Goal: Transaction & Acquisition: Purchase product/service

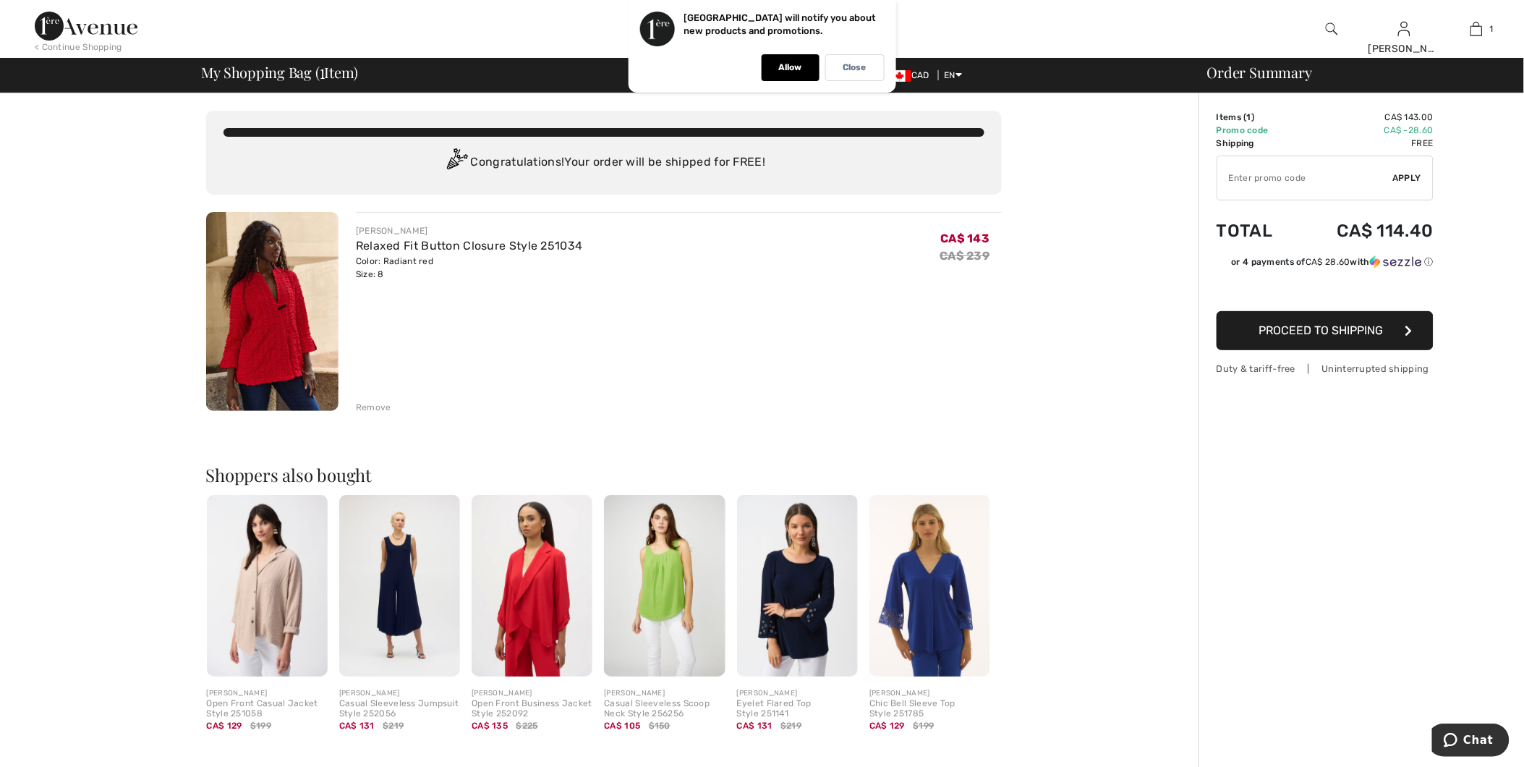
click at [1304, 182] on input "TEXT" at bounding box center [1305, 177] width 176 height 43
drag, startPoint x: 1304, startPoint y: 182, endPoint x: 1306, endPoint y: 468, distance: 285.7
click at [1306, 468] on div "Order Summary Details Items ( 1 ) CA$ 143.00 Promo code CA$ -28.60 Shipping Fre…" at bounding box center [1360, 555] width 325 height 925
click at [862, 72] on p "Close" at bounding box center [854, 67] width 23 height 11
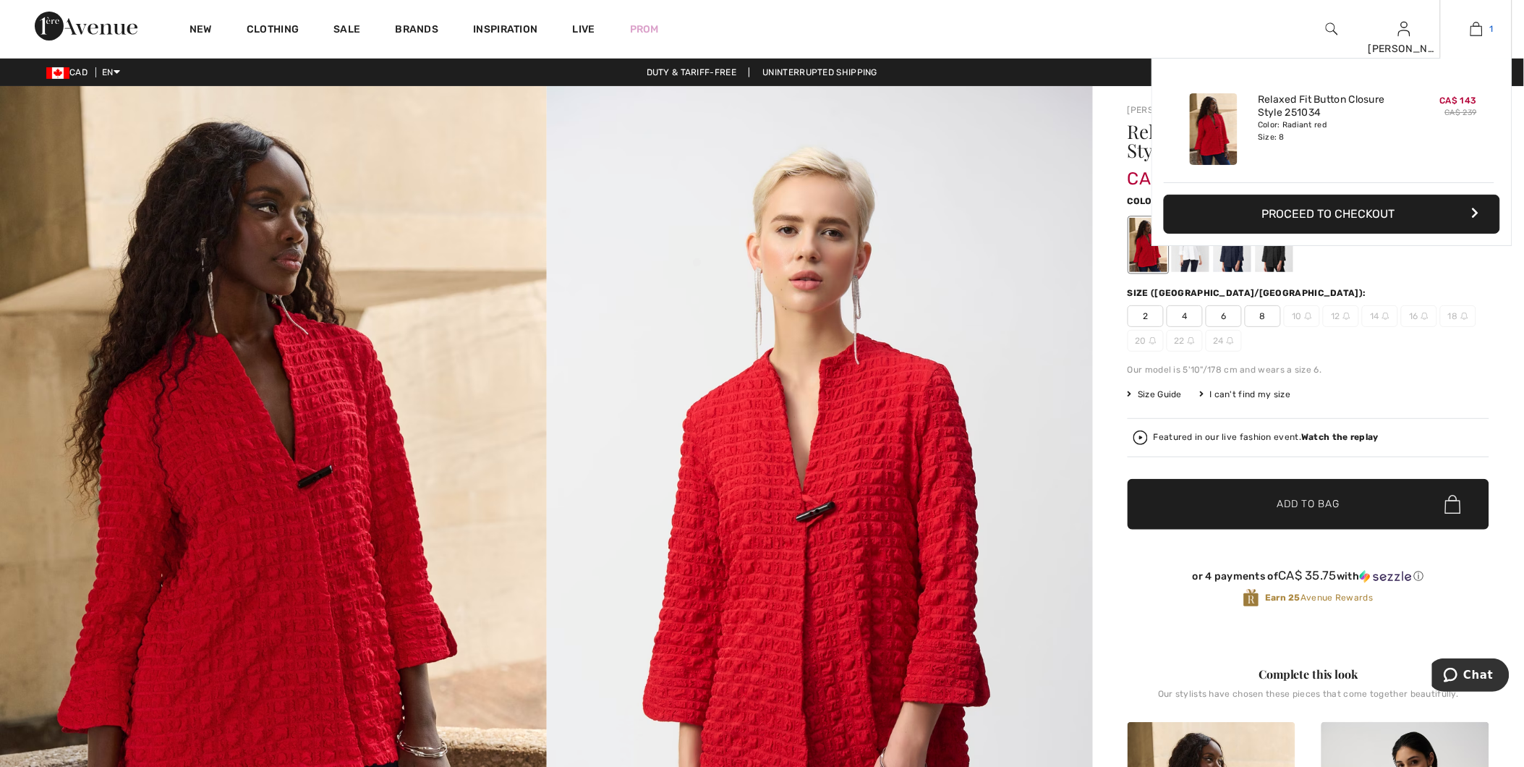
click at [1473, 33] on img at bounding box center [1476, 28] width 12 height 17
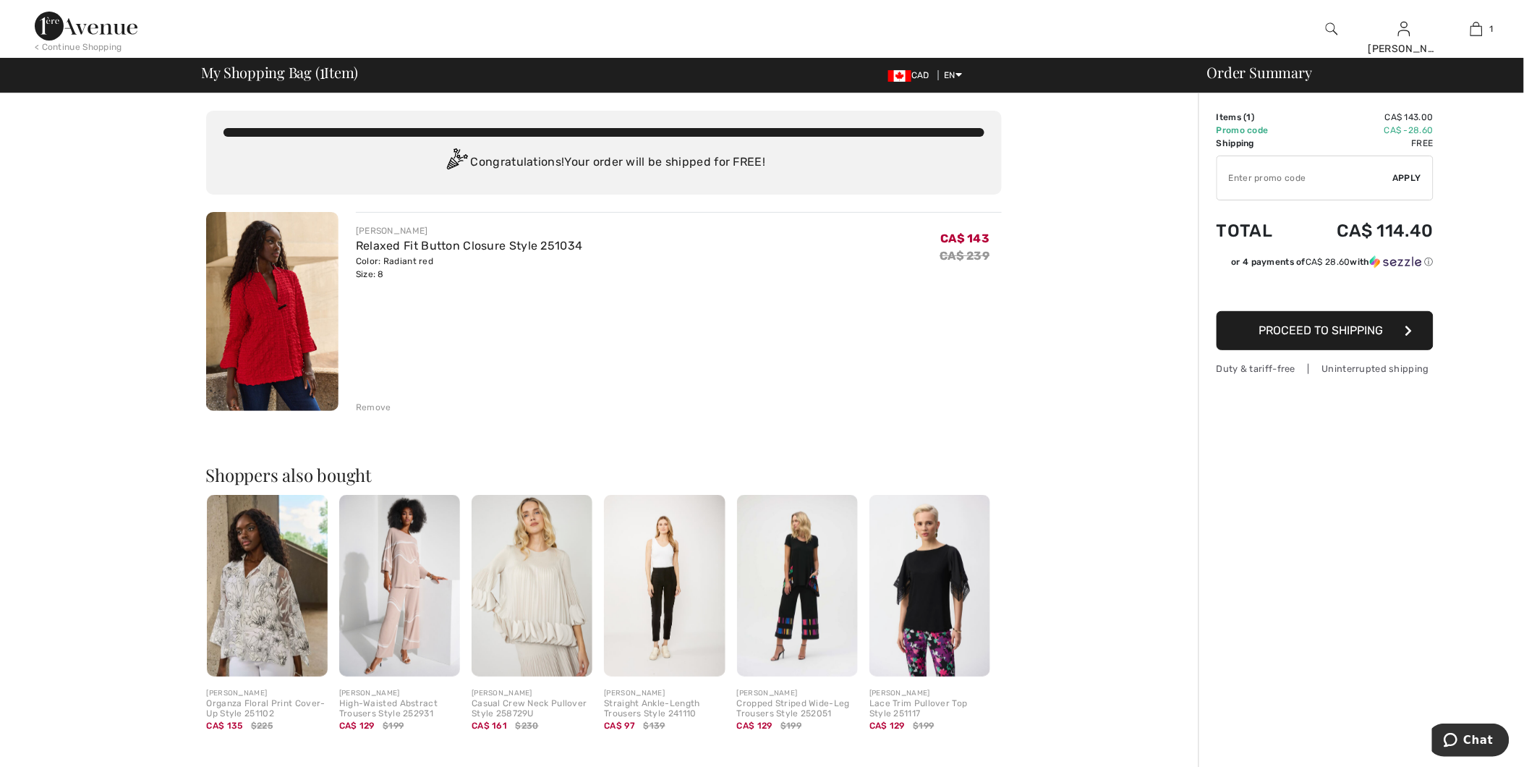
click at [1271, 171] on input "TEXT" at bounding box center [1305, 177] width 176 height 43
type input "A"
type input "EXTRA20"
click at [1408, 178] on span "Apply" at bounding box center [1407, 177] width 29 height 13
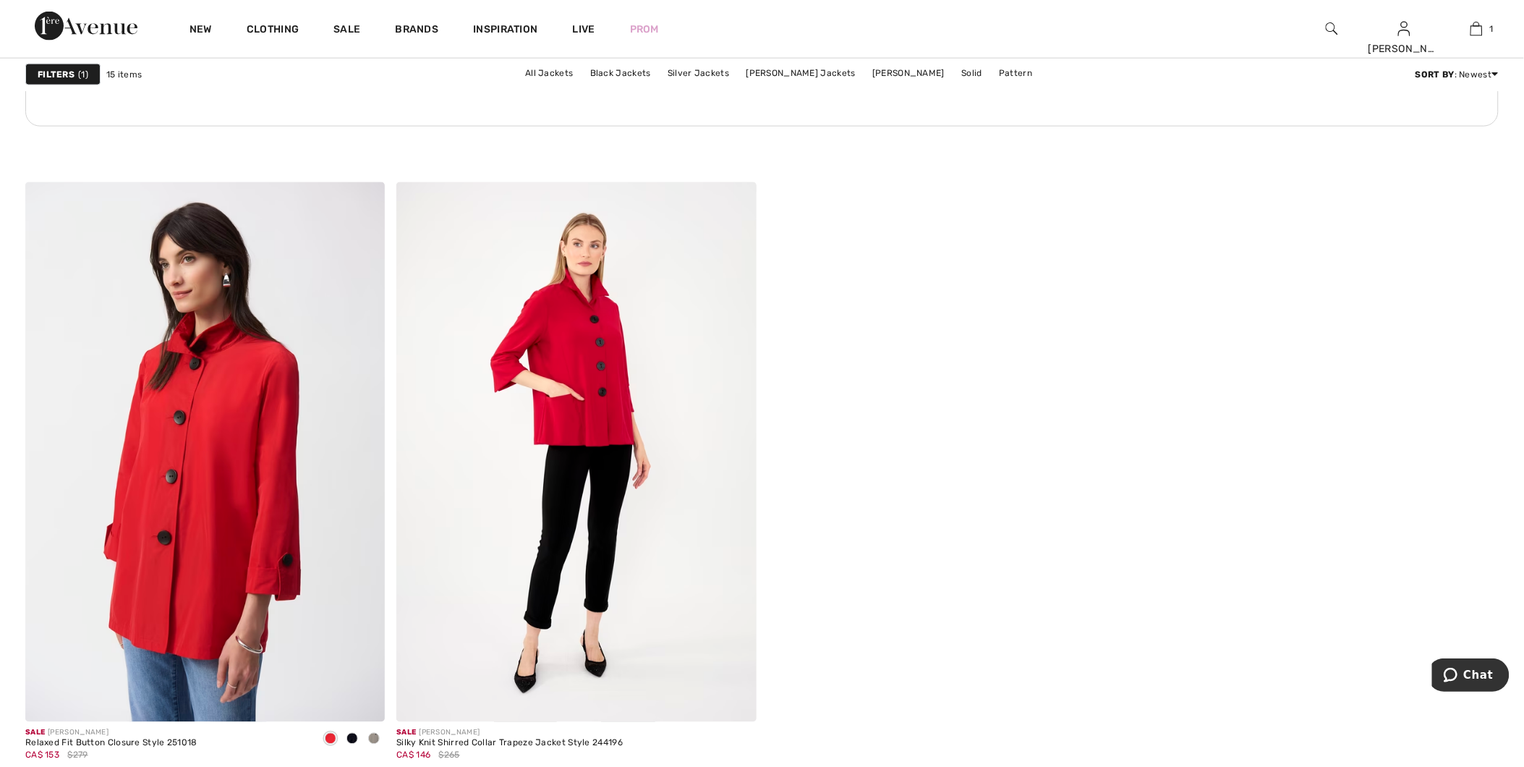
scroll to position [2732, 0]
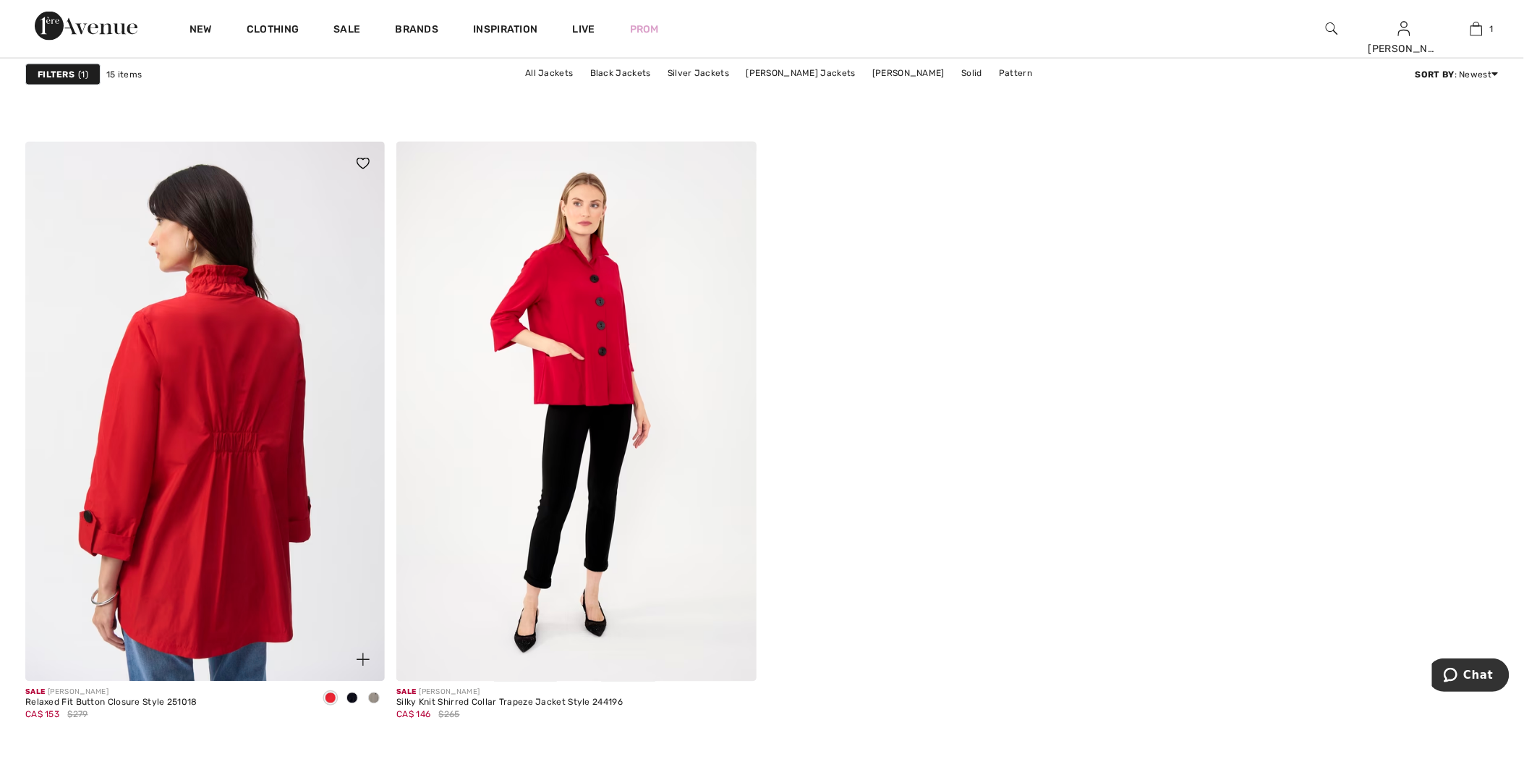
click at [169, 382] on img at bounding box center [204, 412] width 359 height 540
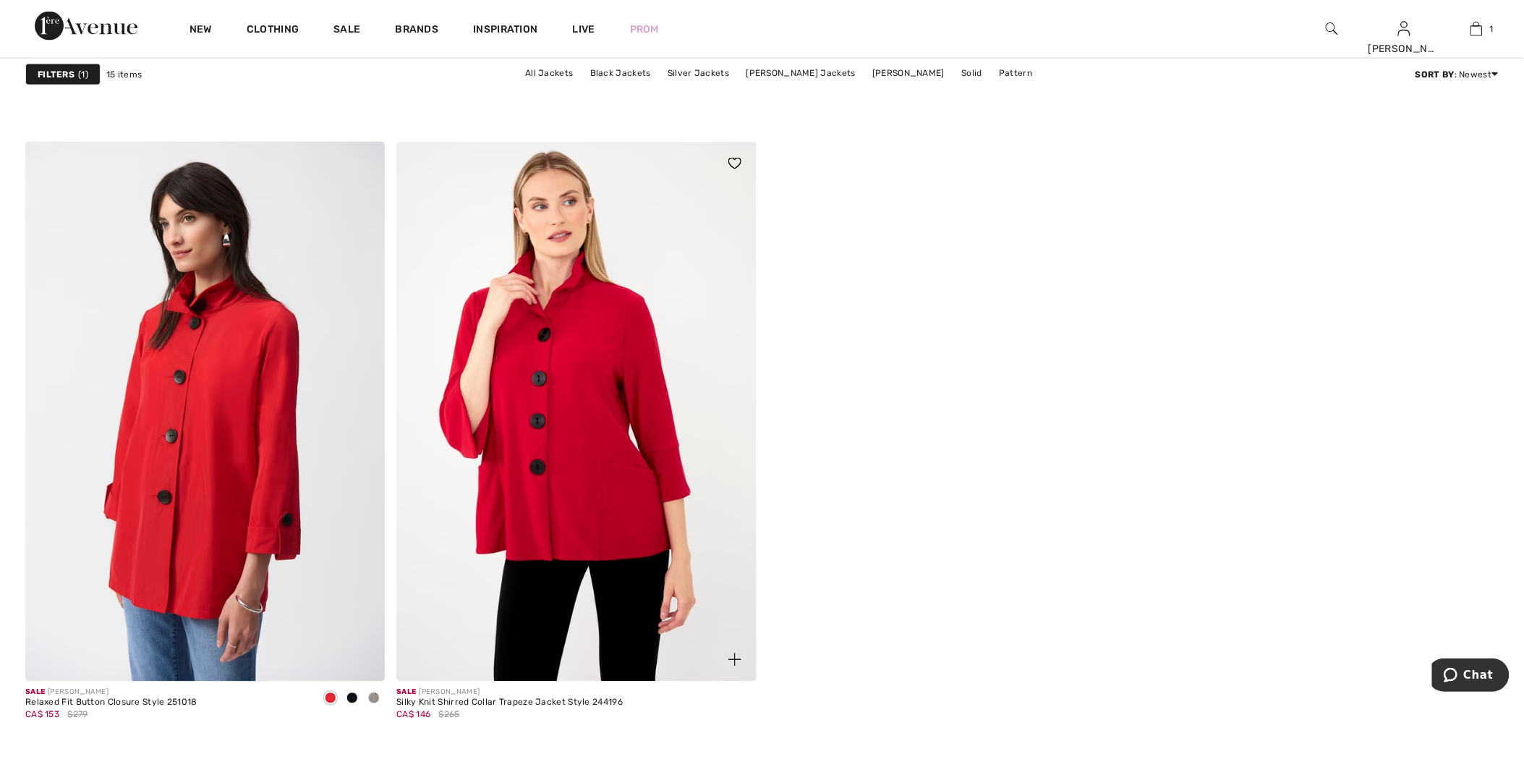
drag, startPoint x: 0, startPoint y: 0, endPoint x: 551, endPoint y: 469, distance: 723.4
click at [551, 469] on img at bounding box center [575, 412] width 359 height 540
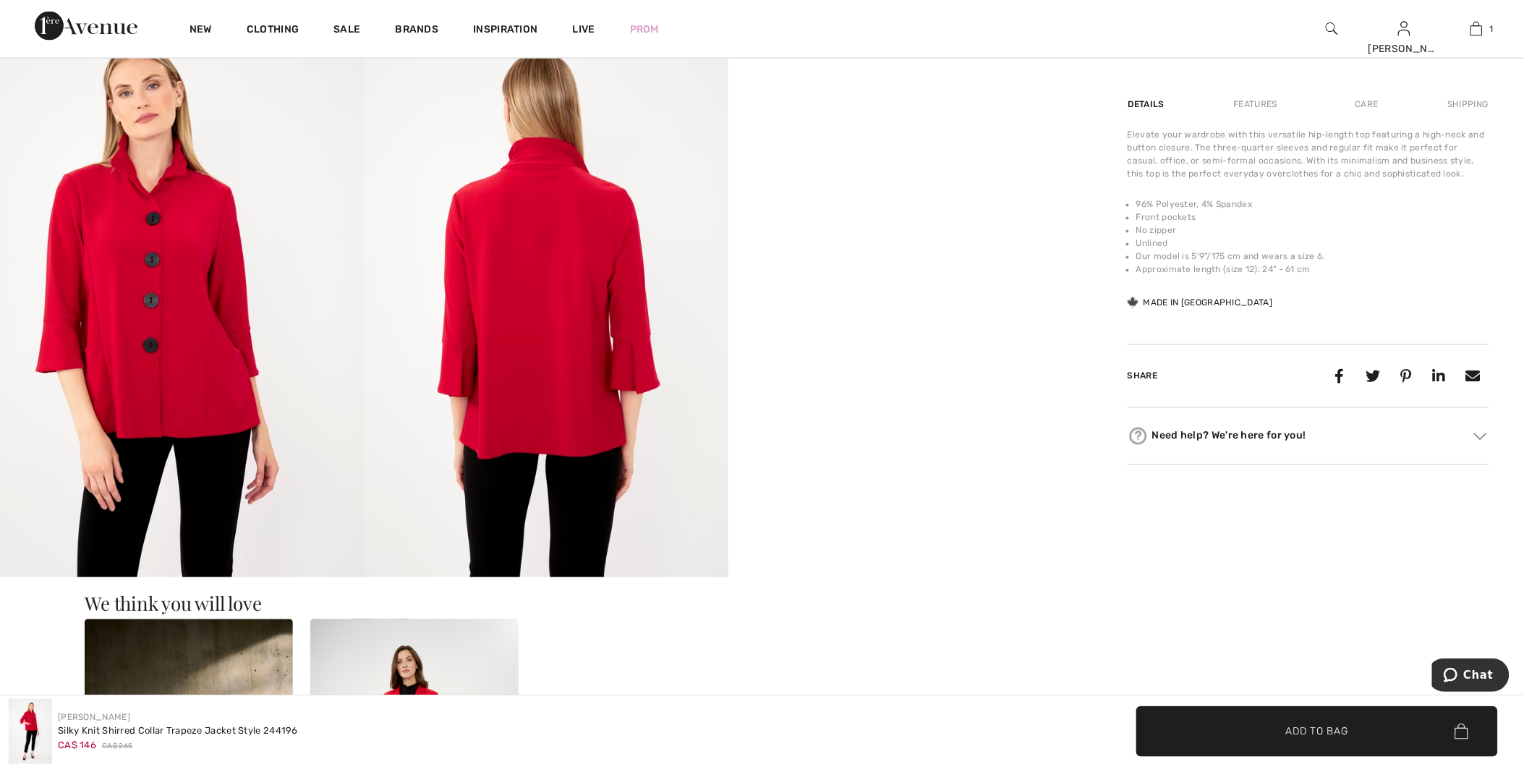
scroll to position [884, 0]
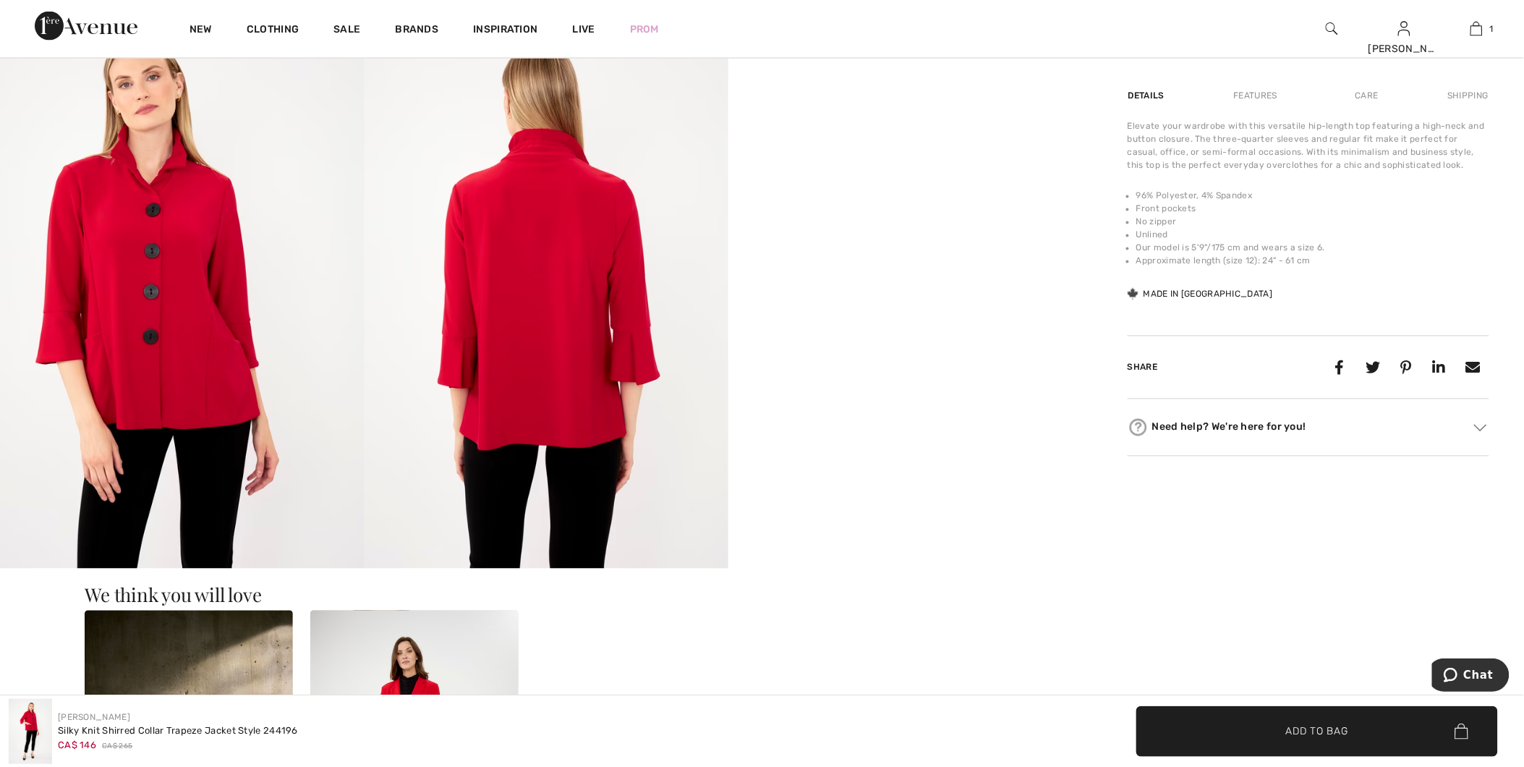
click at [526, 188] on img at bounding box center [547, 295] width 365 height 546
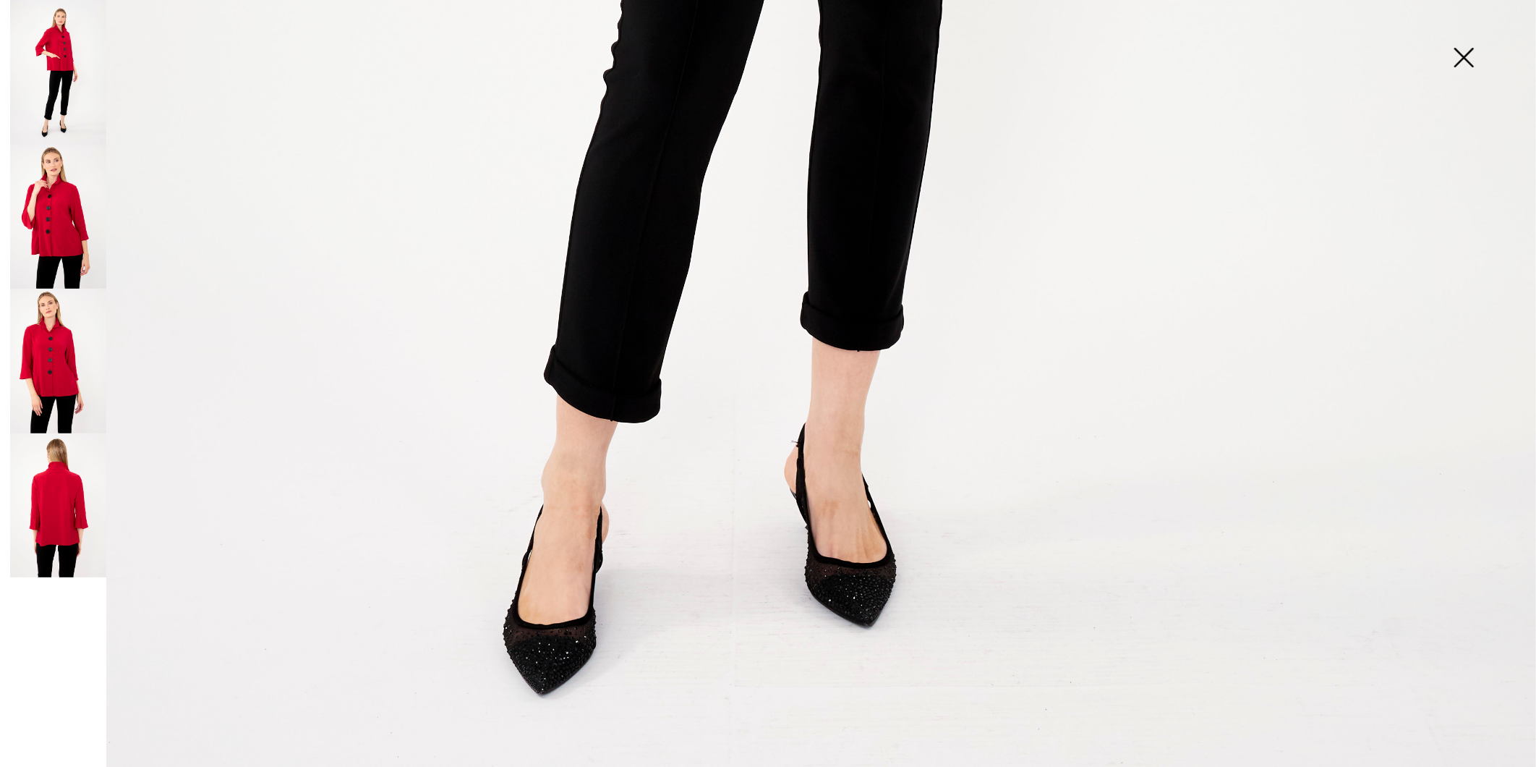
scroll to position [1520, 0]
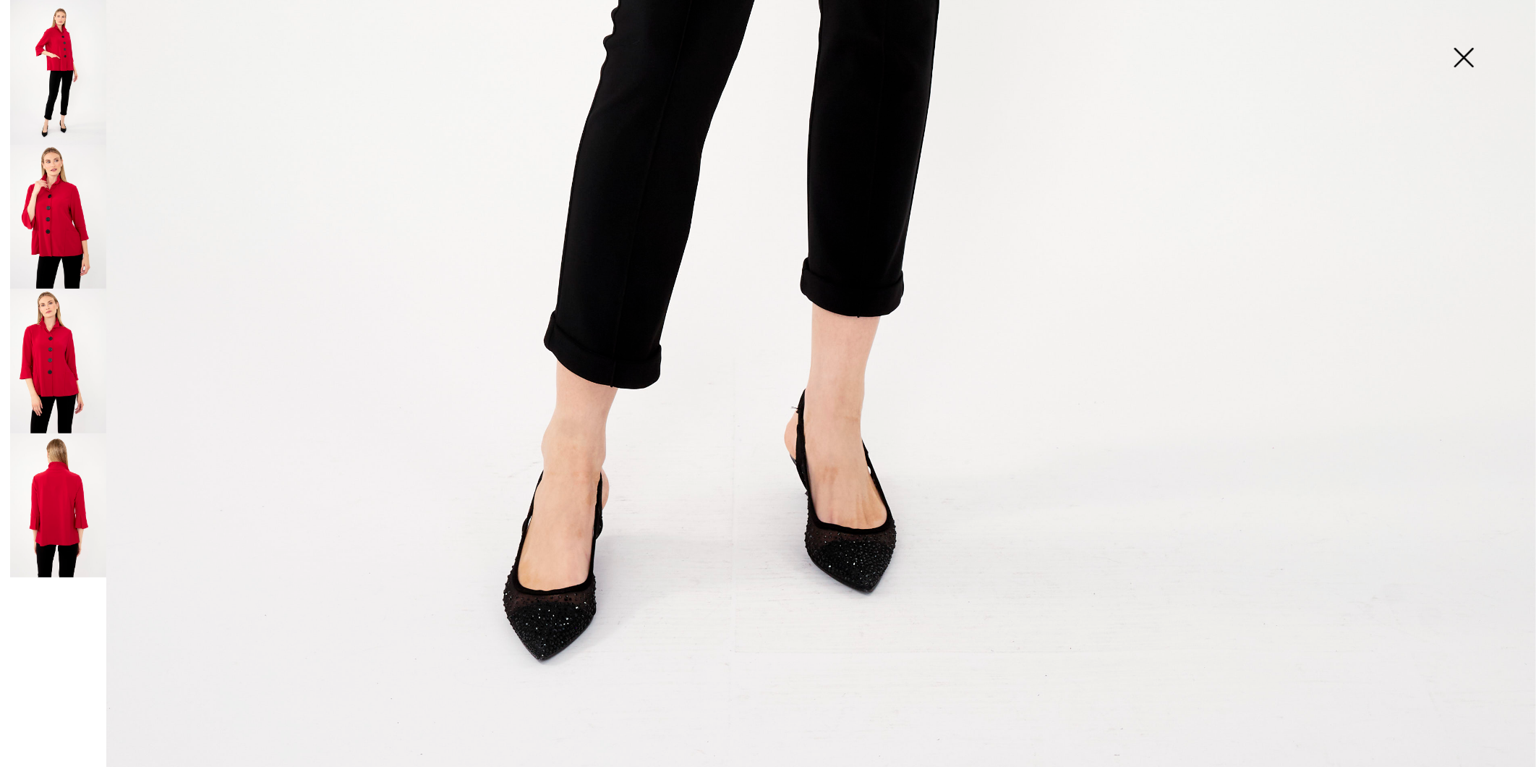
click at [43, 490] on img at bounding box center [58, 505] width 96 height 145
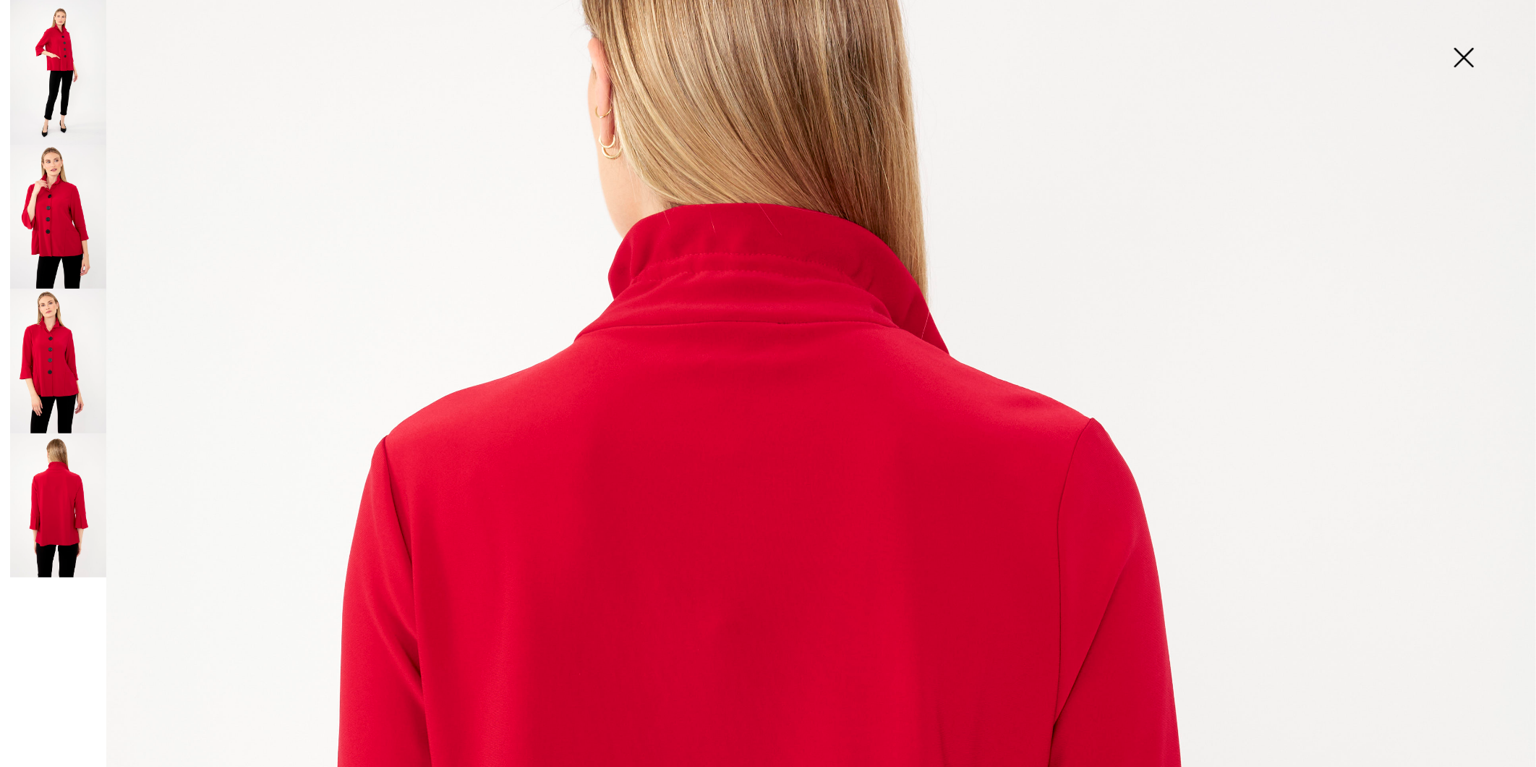
scroll to position [234, 0]
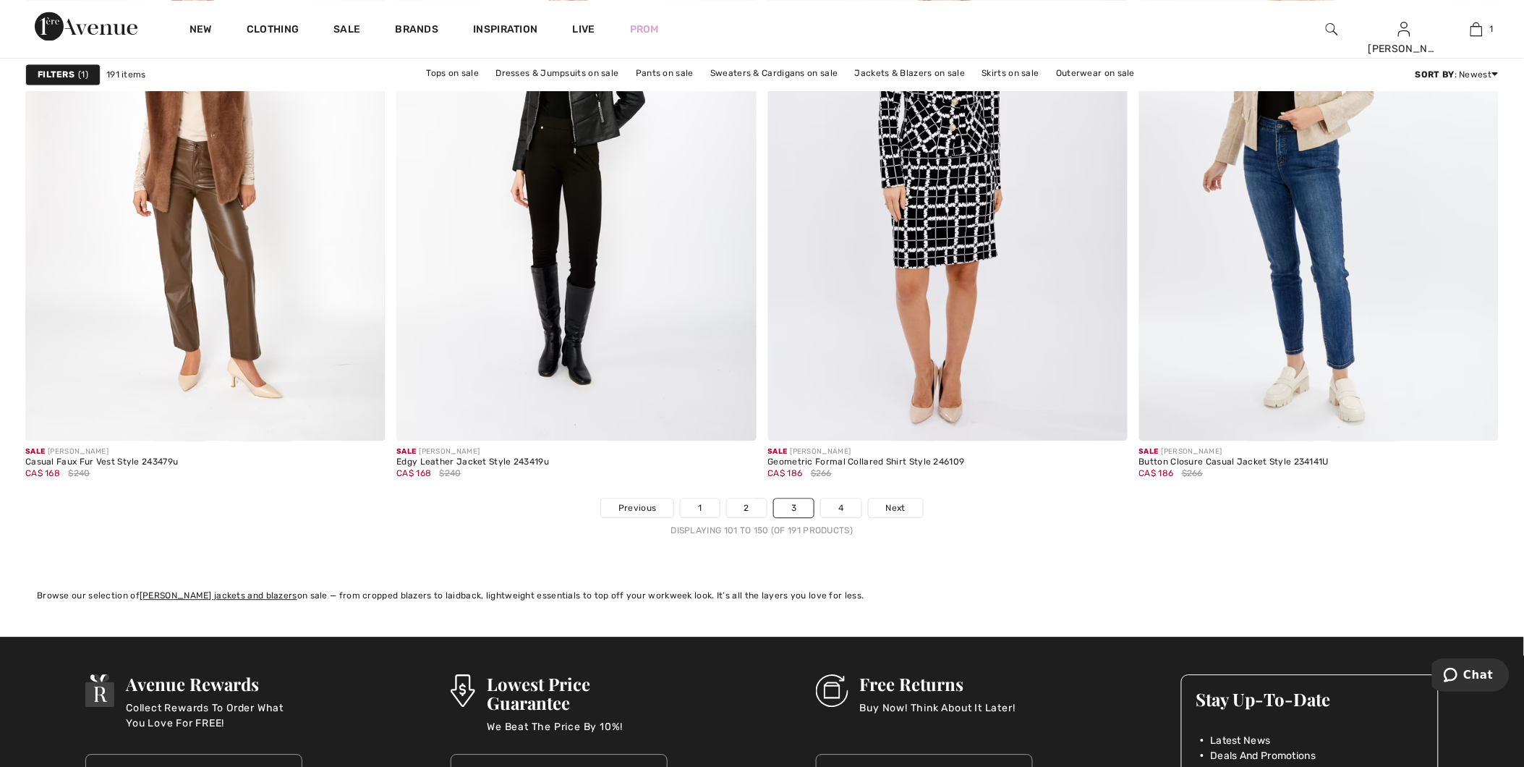
scroll to position [8929, 0]
